Goal: Register for event/course

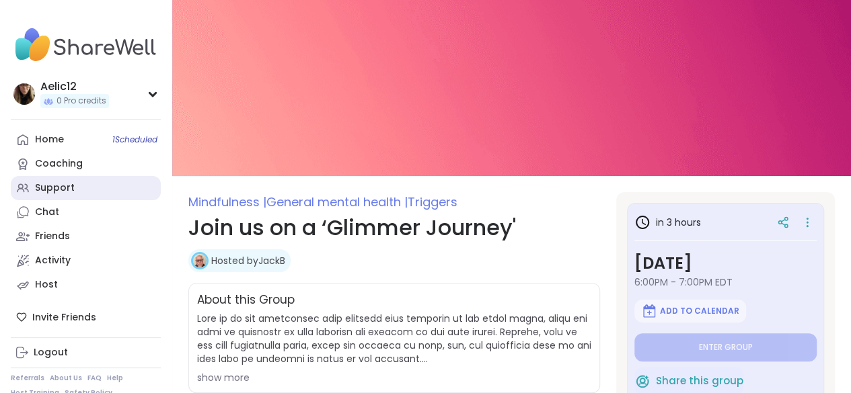
click at [70, 184] on div "Support" at bounding box center [55, 188] width 40 height 13
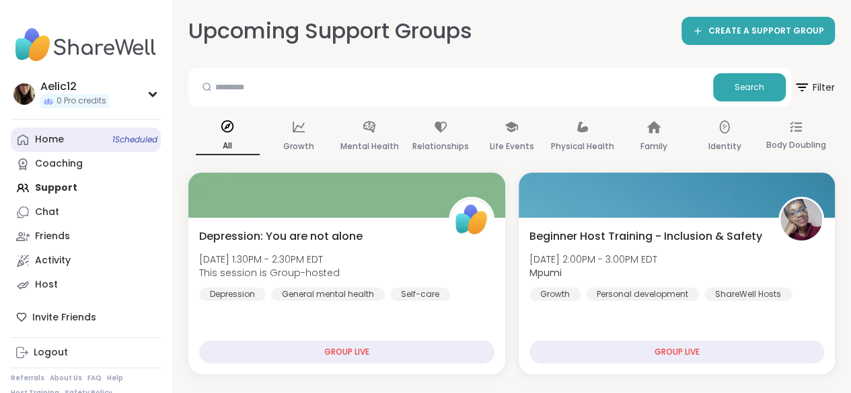
click at [105, 135] on link "Home 1 Scheduled" at bounding box center [86, 140] width 150 height 24
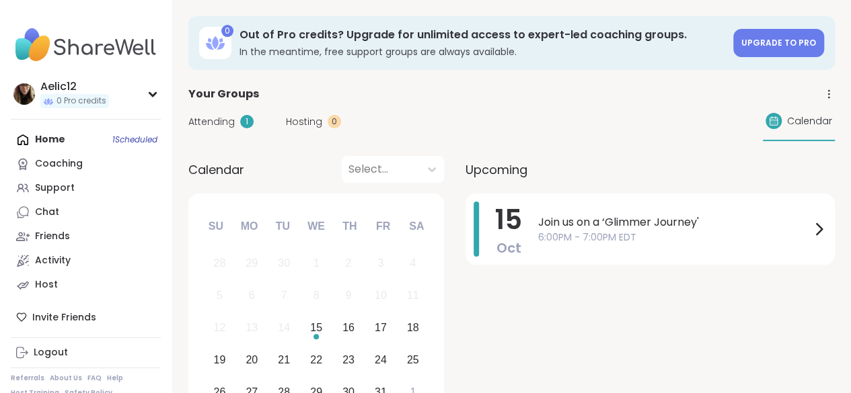
drag, startPoint x: 64, startPoint y: 196, endPoint x: 426, endPoint y: 83, distance: 379.9
click at [43, 184] on div "Support" at bounding box center [55, 188] width 40 height 13
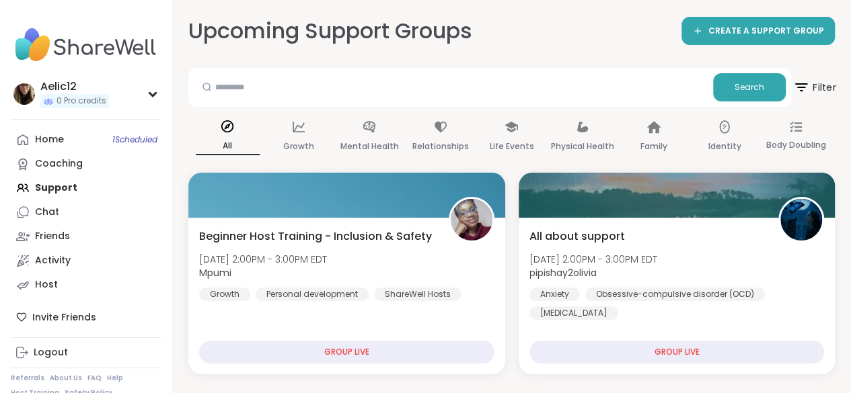
click at [810, 85] on span "Filter" at bounding box center [813, 88] width 43 height 34
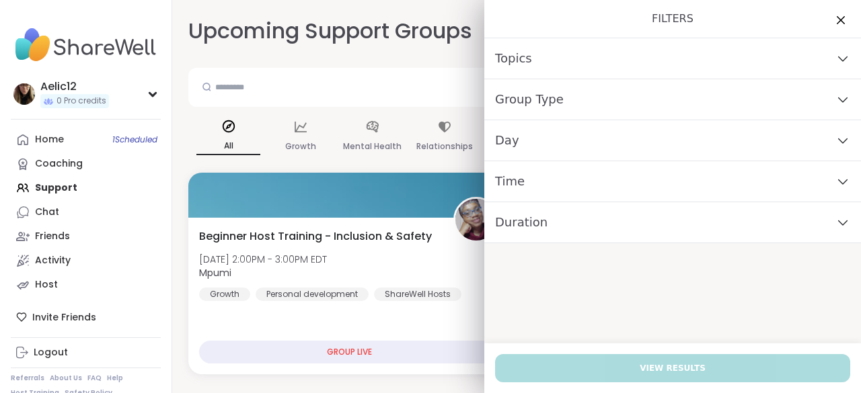
click at [660, 184] on div "Time" at bounding box center [672, 181] width 377 height 41
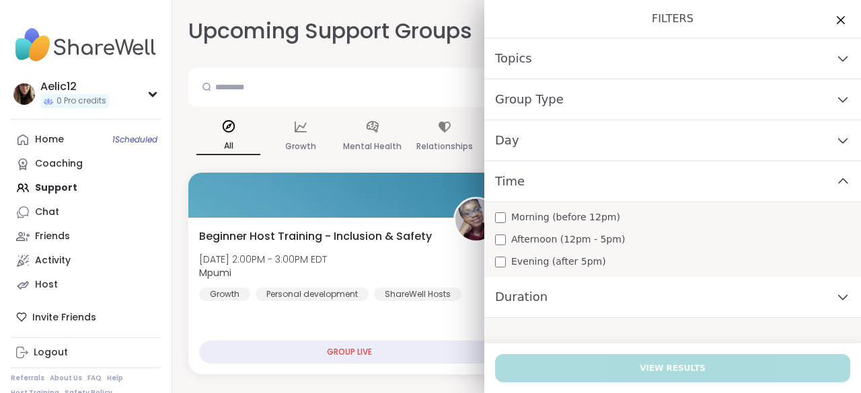
click at [600, 208] on div "Morning (before 12pm) Afternoon (12pm - 5pm) Evening (after 5pm)" at bounding box center [672, 239] width 377 height 75
click at [595, 219] on span "Morning (before 12pm)" at bounding box center [565, 218] width 109 height 14
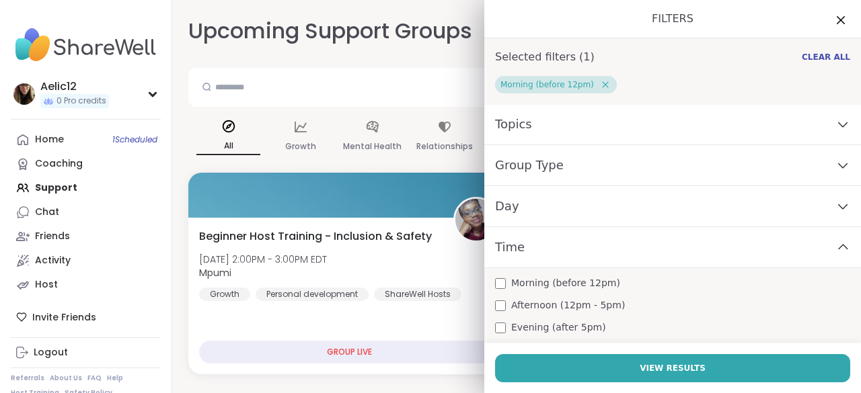
click at [609, 200] on div "Day" at bounding box center [672, 206] width 377 height 41
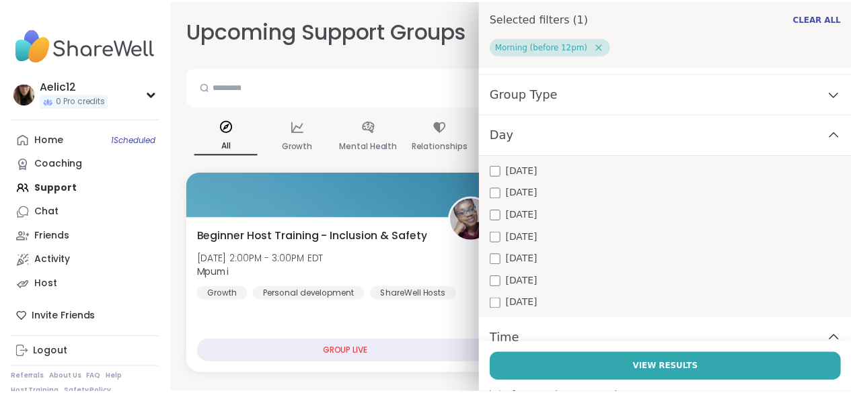
scroll to position [76, 0]
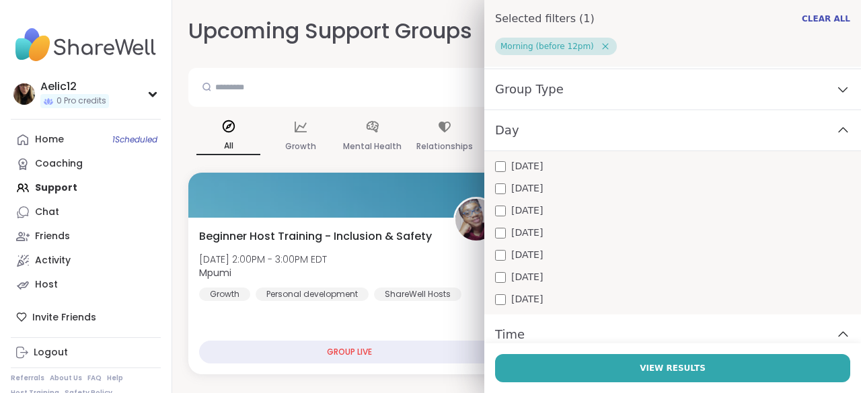
click at [519, 299] on span "[DATE]" at bounding box center [527, 300] width 32 height 14
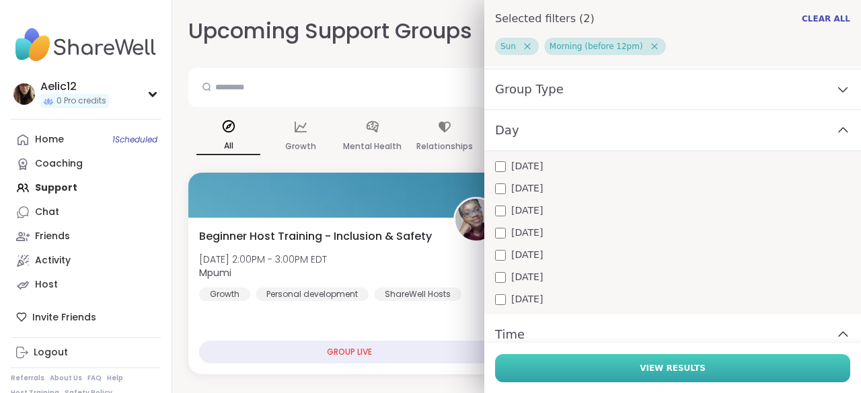
click at [557, 366] on button "View Results" at bounding box center [672, 368] width 355 height 28
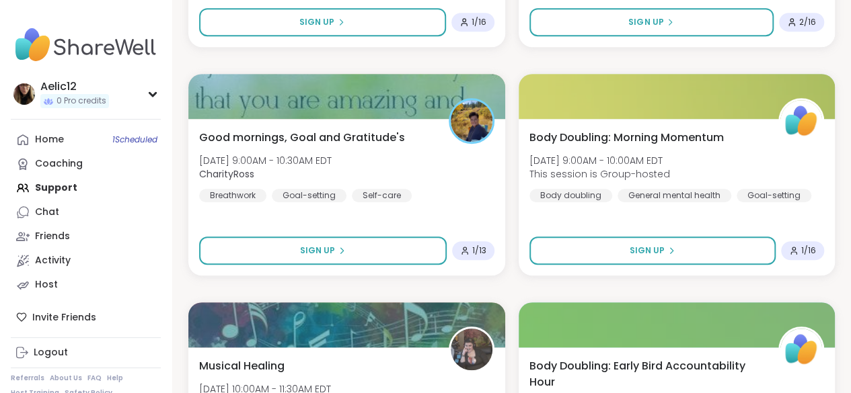
scroll to position [361, 0]
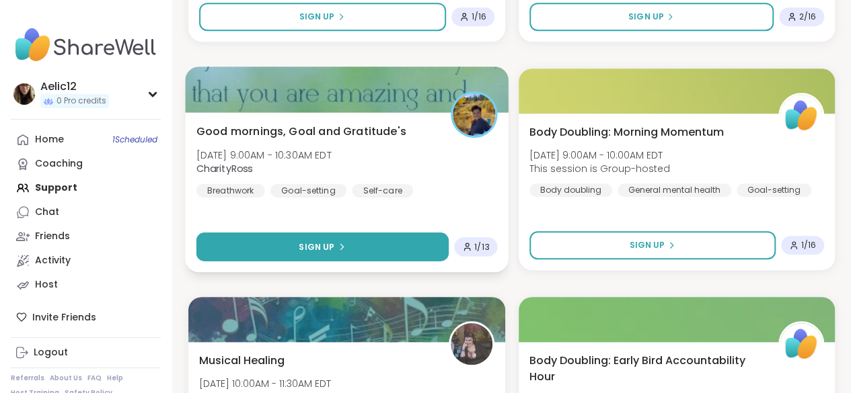
click at [381, 242] on button "Sign Up" at bounding box center [322, 247] width 252 height 29
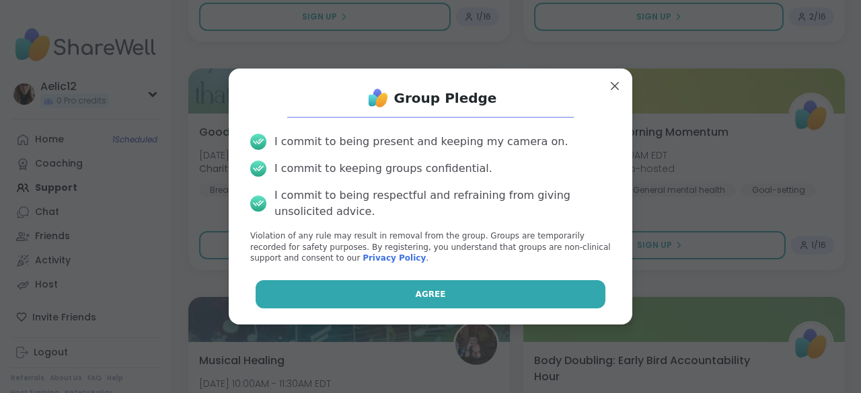
click at [397, 299] on button "Agree" at bounding box center [431, 294] width 350 height 28
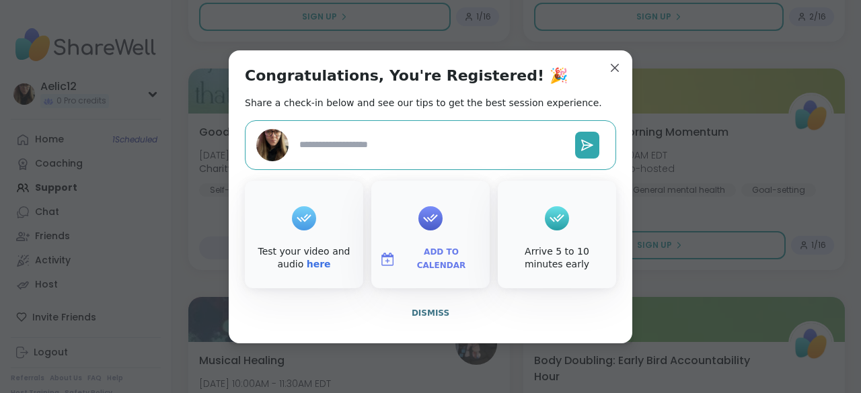
type textarea "*"
